Goal: Task Accomplishment & Management: Use online tool/utility

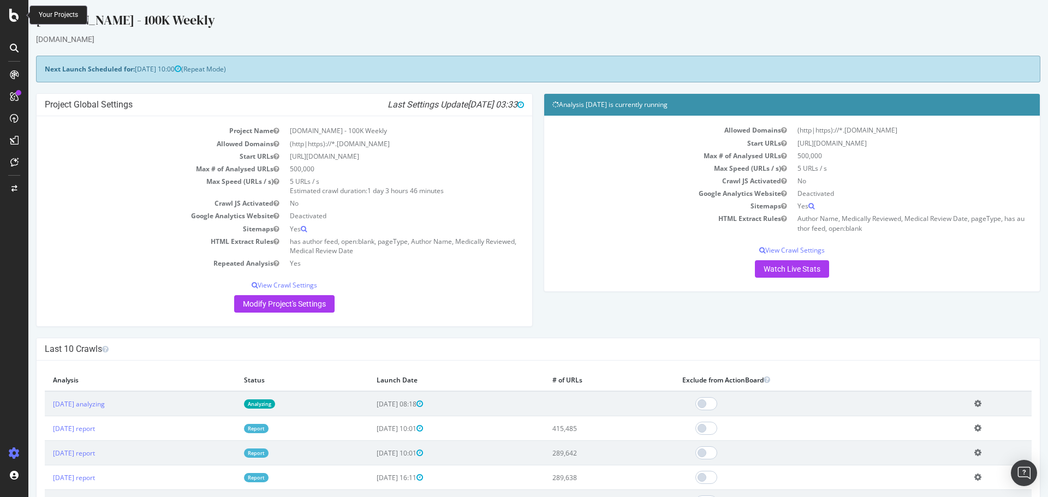
click at [13, 16] on icon at bounding box center [14, 15] width 10 height 13
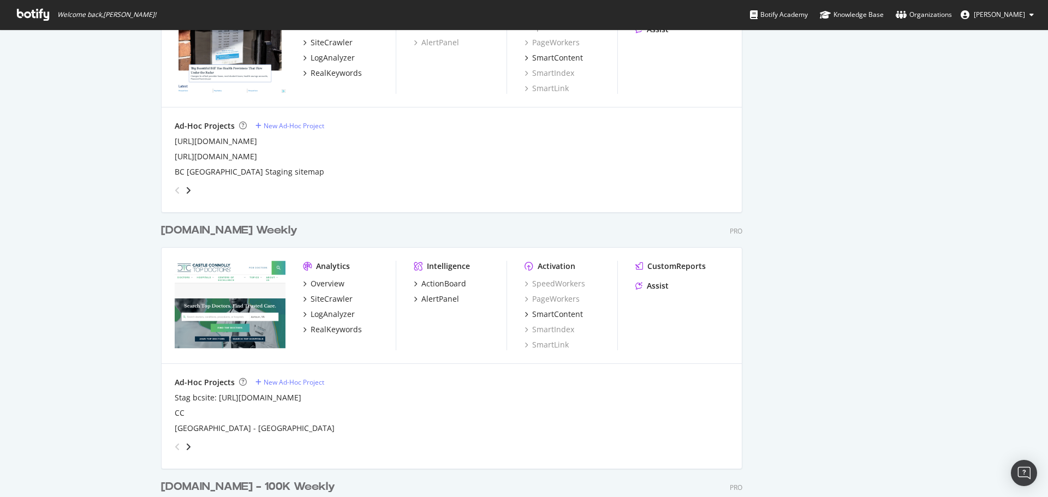
scroll to position [1419, 0]
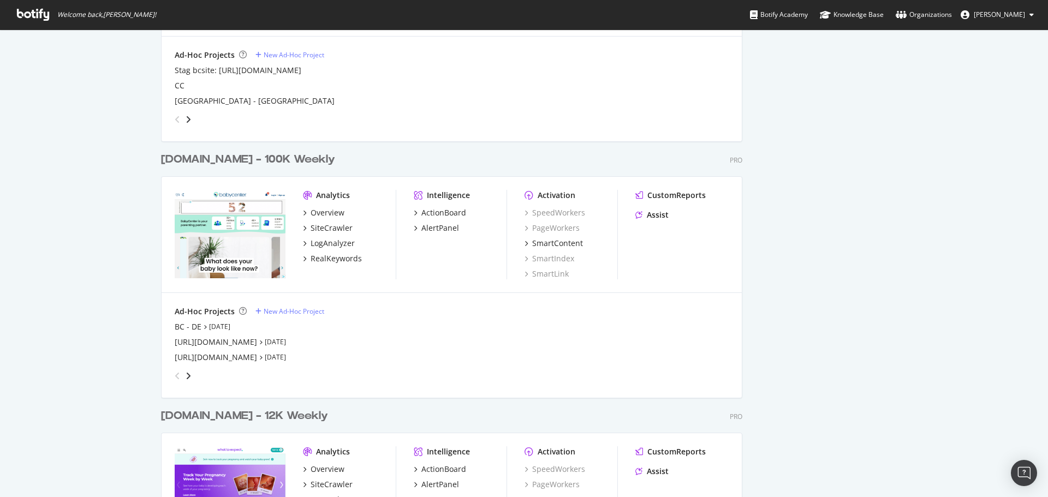
click at [223, 156] on div "[DOMAIN_NAME] - 100K Weekly" at bounding box center [248, 160] width 174 height 16
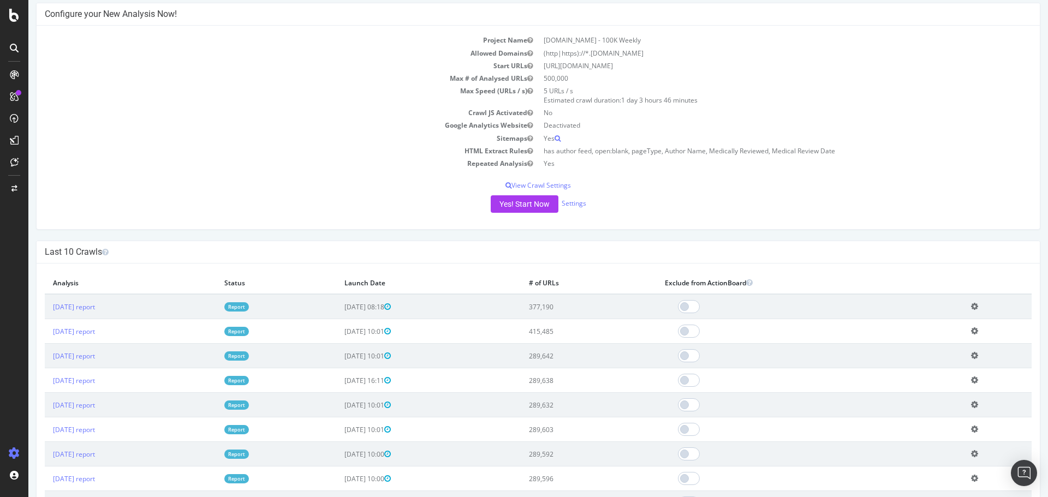
scroll to position [109, 0]
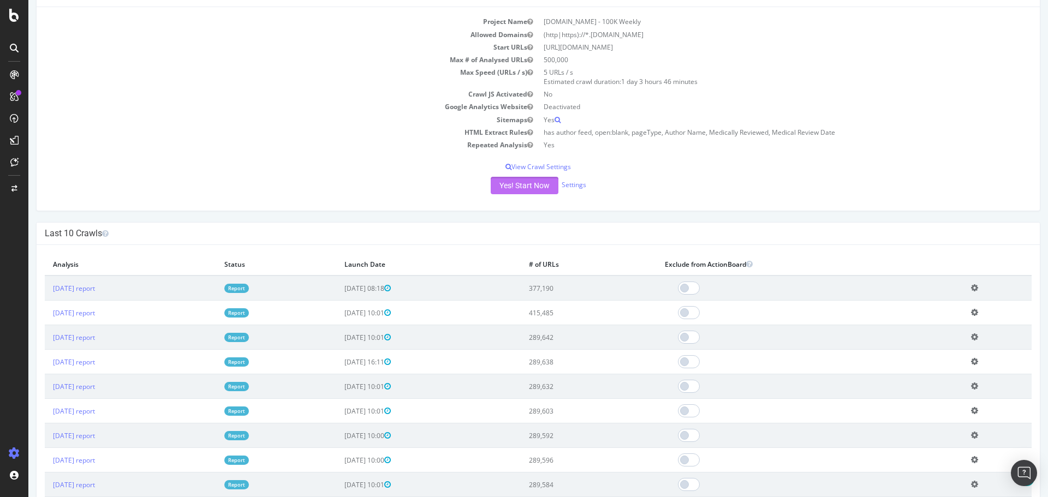
click at [521, 186] on button "Yes! Start Now" at bounding box center [525, 185] width 68 height 17
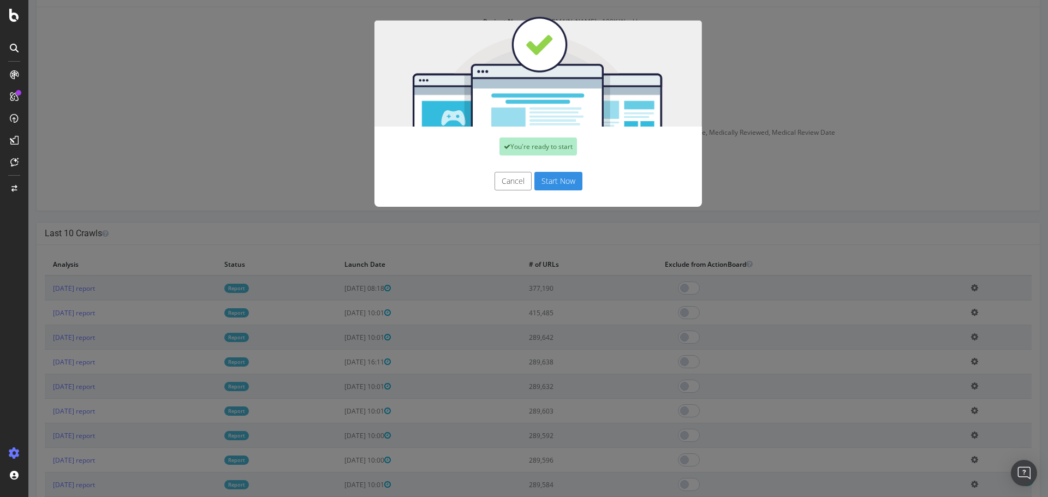
click at [555, 178] on button "Start Now" at bounding box center [558, 181] width 48 height 19
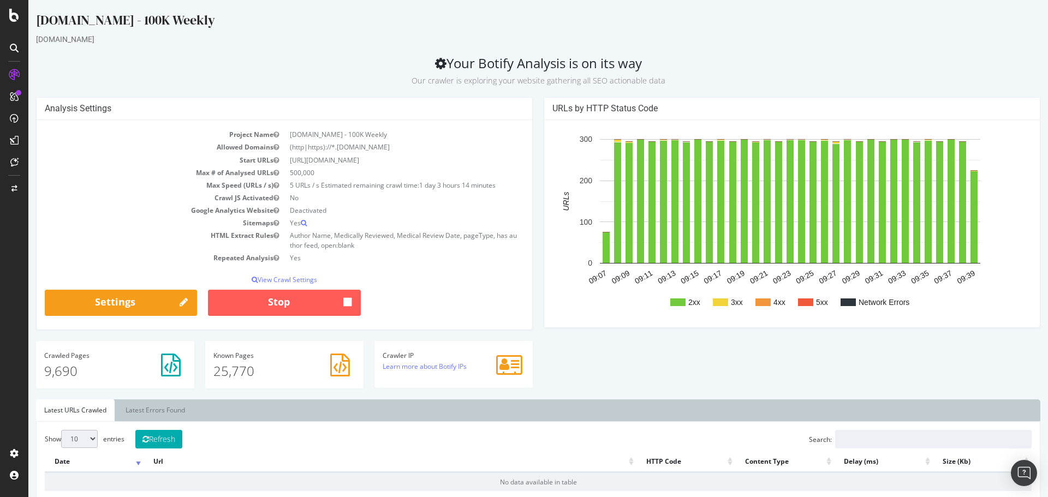
click at [15, 16] on icon at bounding box center [14, 15] width 10 height 13
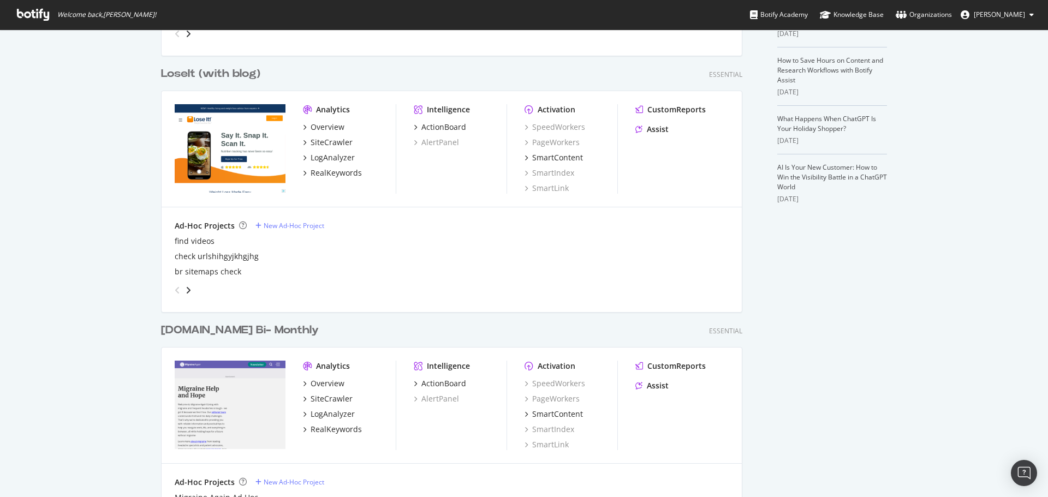
scroll to position [273, 0]
click at [223, 74] on div "LoseIt (with blog)" at bounding box center [210, 74] width 99 height 16
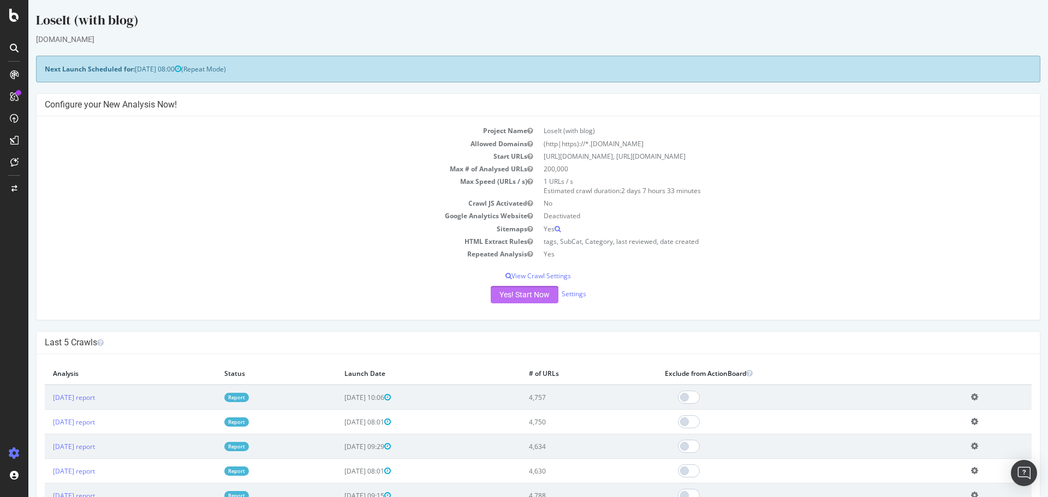
click at [520, 296] on button "Yes! Start Now" at bounding box center [525, 294] width 68 height 17
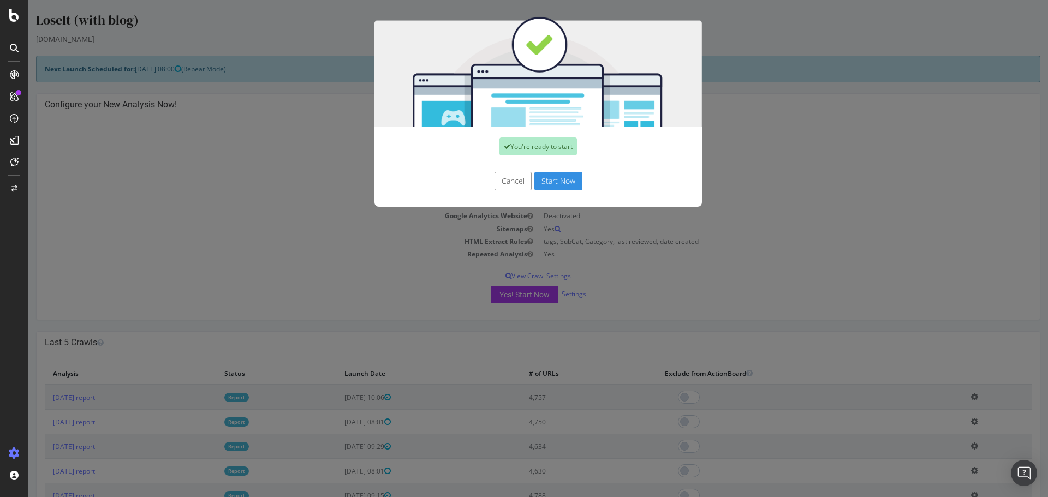
click at [545, 179] on button "Start Now" at bounding box center [558, 181] width 48 height 19
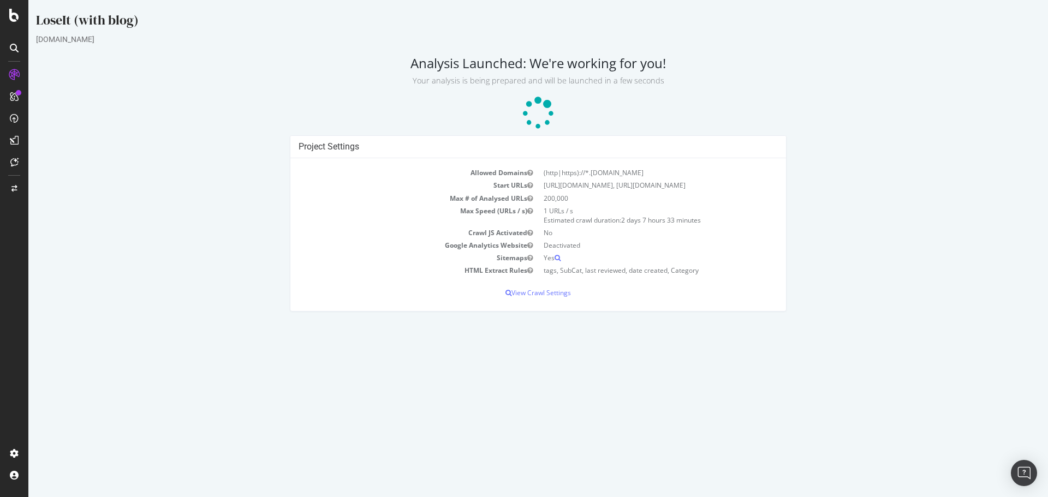
click at [12, 20] on icon at bounding box center [14, 15] width 10 height 13
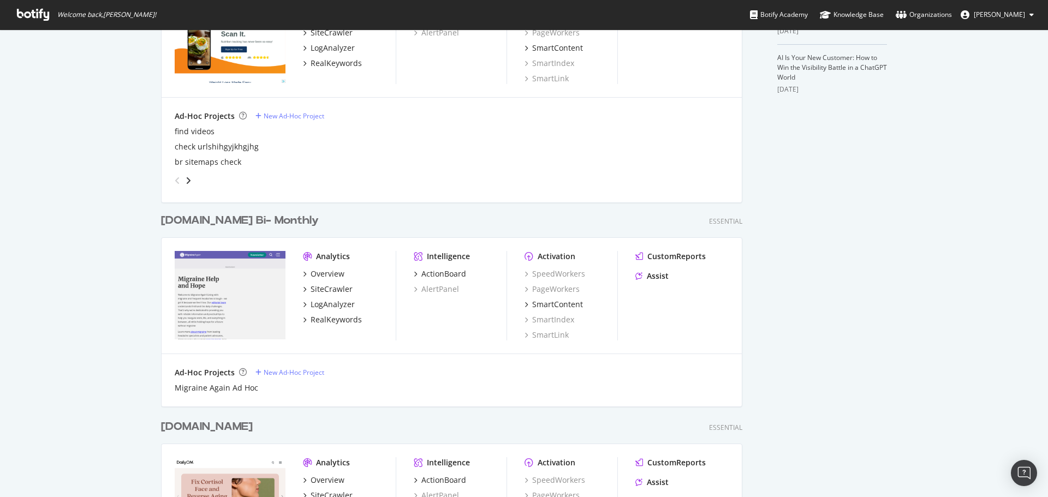
scroll to position [546, 0]
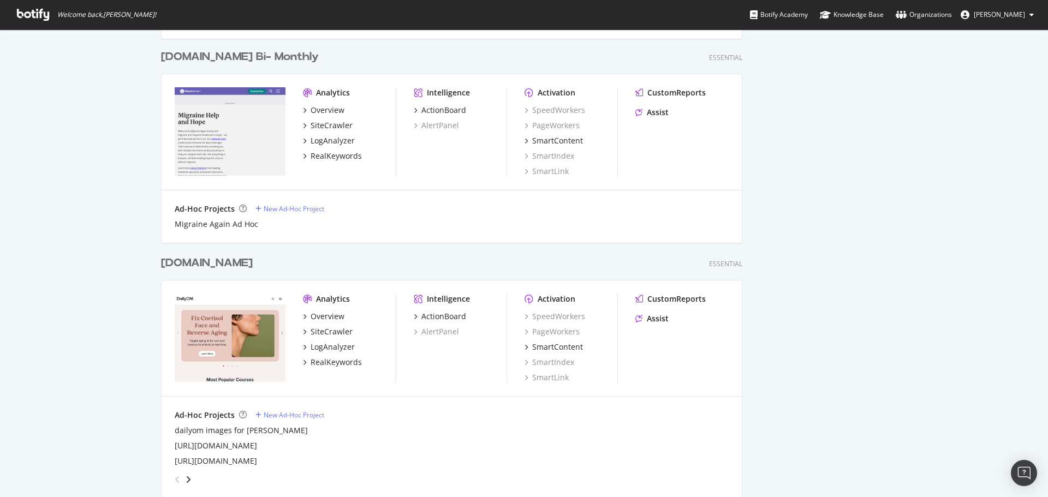
click at [210, 51] on div "[DOMAIN_NAME] Bi- Monthly Essential Analytics Overview SiteCrawler LogAnalyzer …" at bounding box center [456, 139] width 590 height 206
click at [207, 61] on div "[DOMAIN_NAME] Bi- Monthly" at bounding box center [240, 57] width 158 height 16
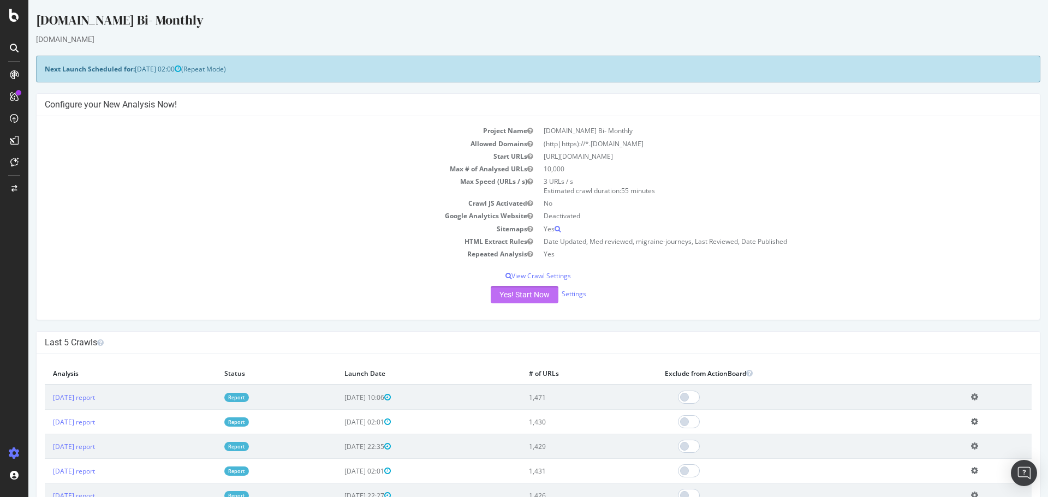
click at [499, 291] on button "Yes! Start Now" at bounding box center [525, 294] width 68 height 17
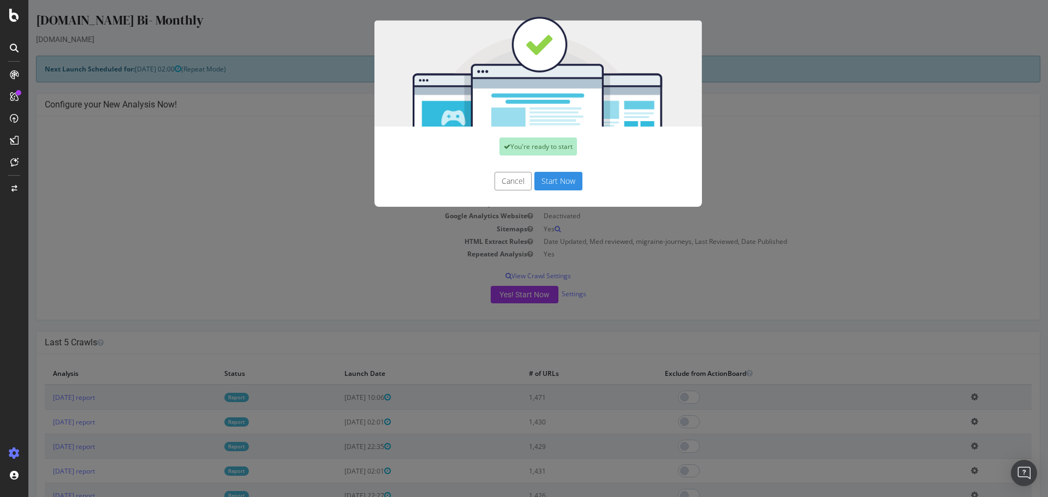
click at [550, 180] on button "Start Now" at bounding box center [558, 181] width 48 height 19
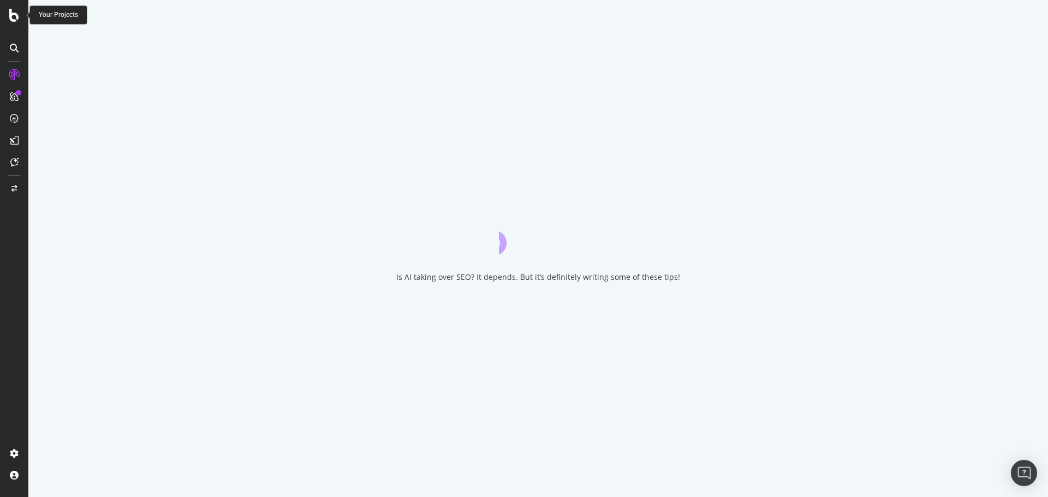
click at [14, 17] on icon at bounding box center [14, 15] width 10 height 13
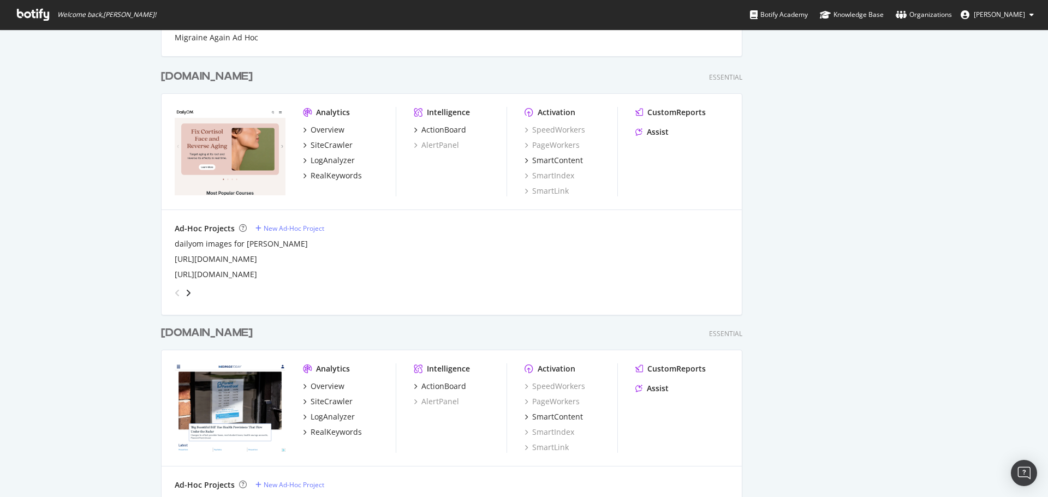
scroll to position [764, 0]
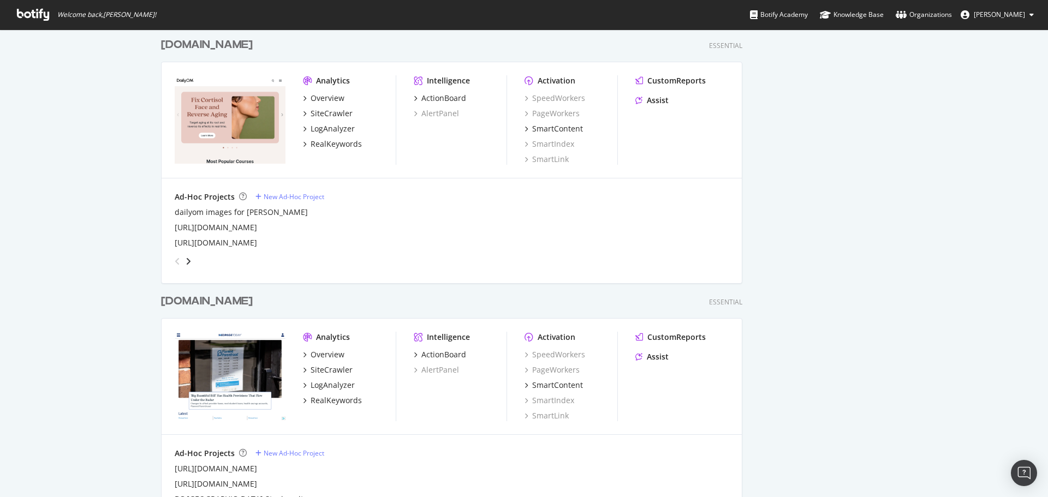
click at [207, 46] on div "[DOMAIN_NAME]" at bounding box center [207, 45] width 92 height 16
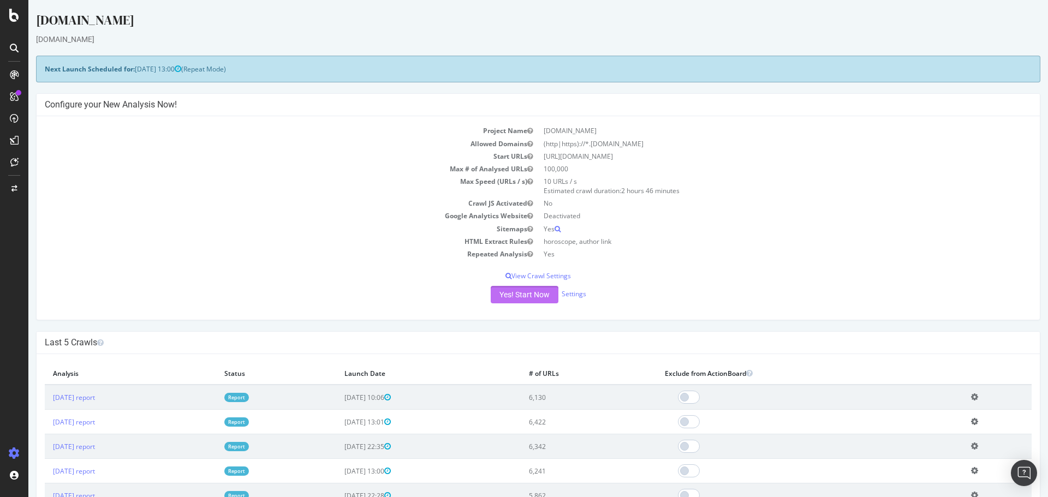
click at [510, 296] on button "Yes! Start Now" at bounding box center [525, 294] width 68 height 17
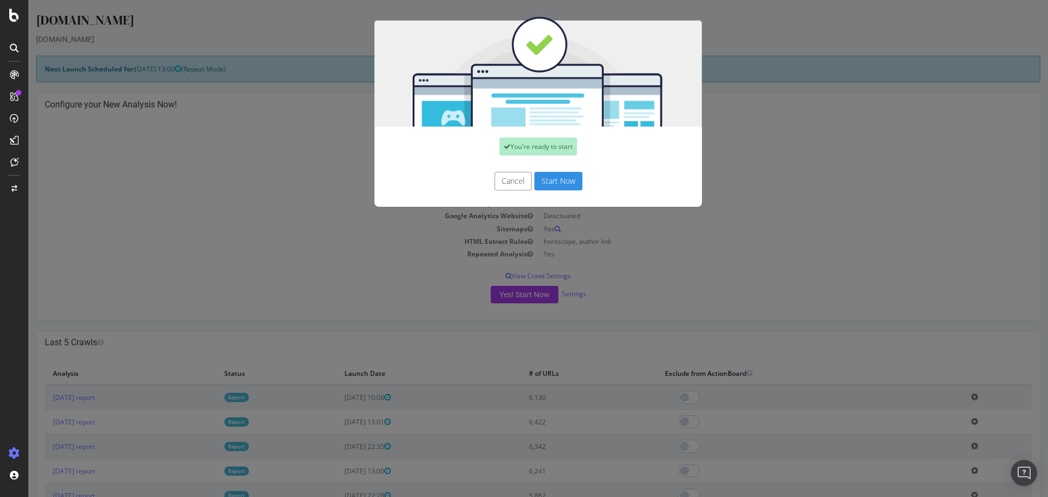
click at [551, 188] on button "Start Now" at bounding box center [558, 181] width 48 height 19
